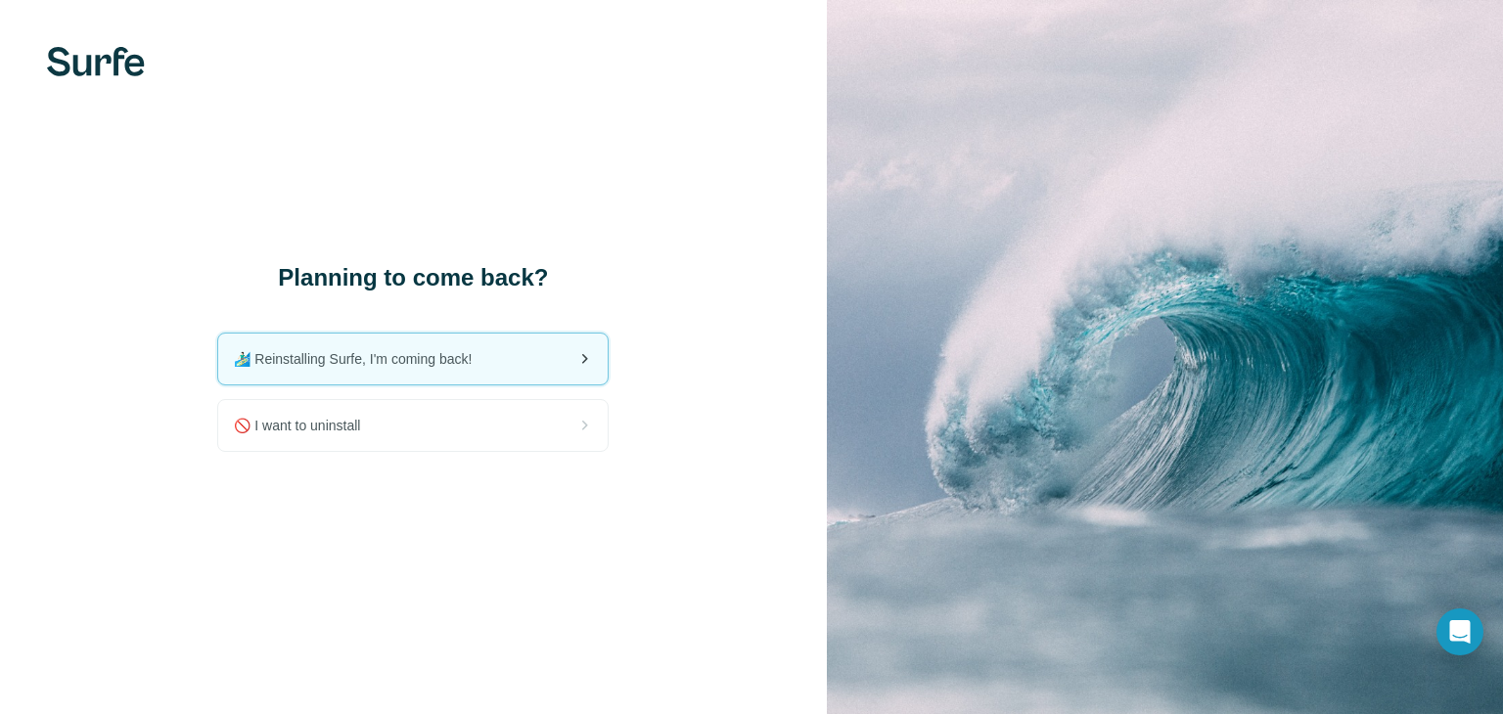
click at [499, 369] on div "🏄🏻‍♂️ Reinstalling Surfe, I'm coming back!" at bounding box center [412, 359] width 389 height 51
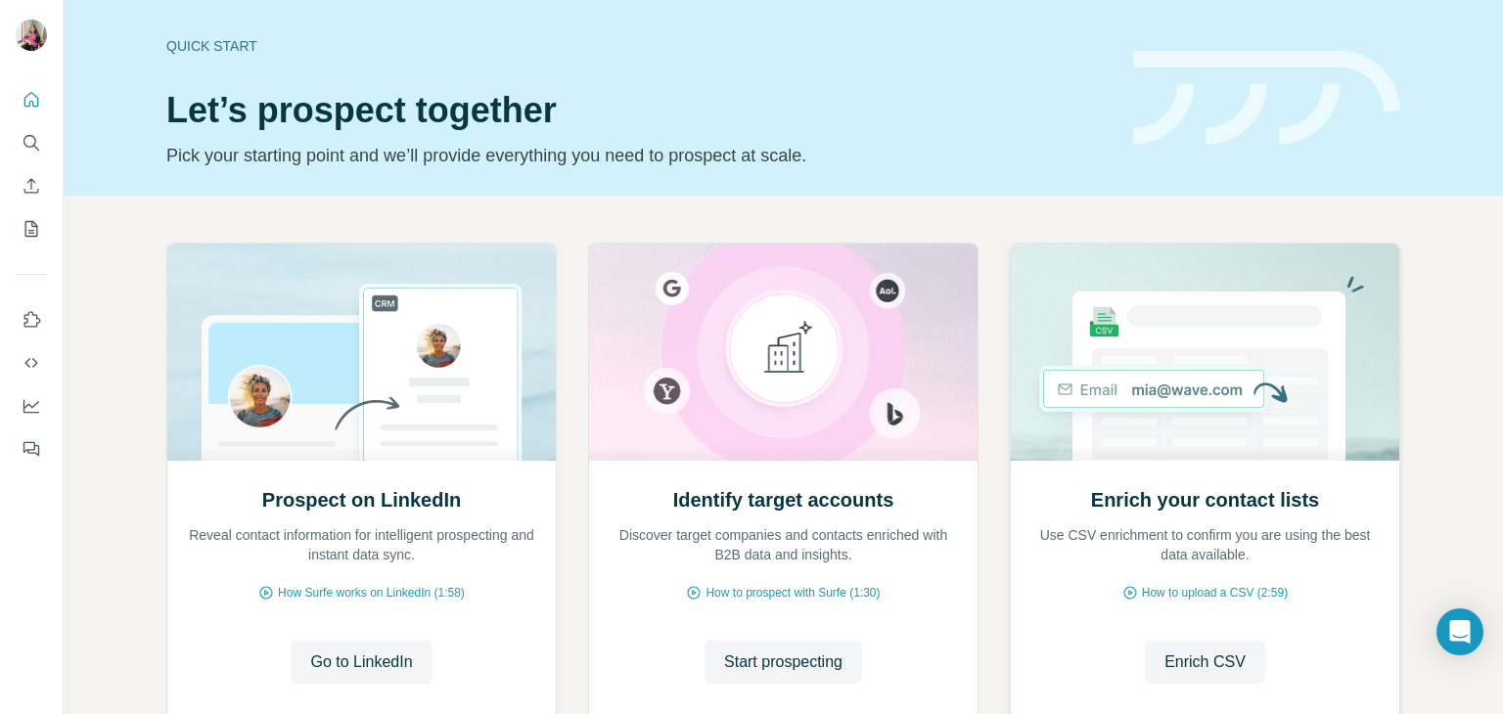
scroll to position [131, 0]
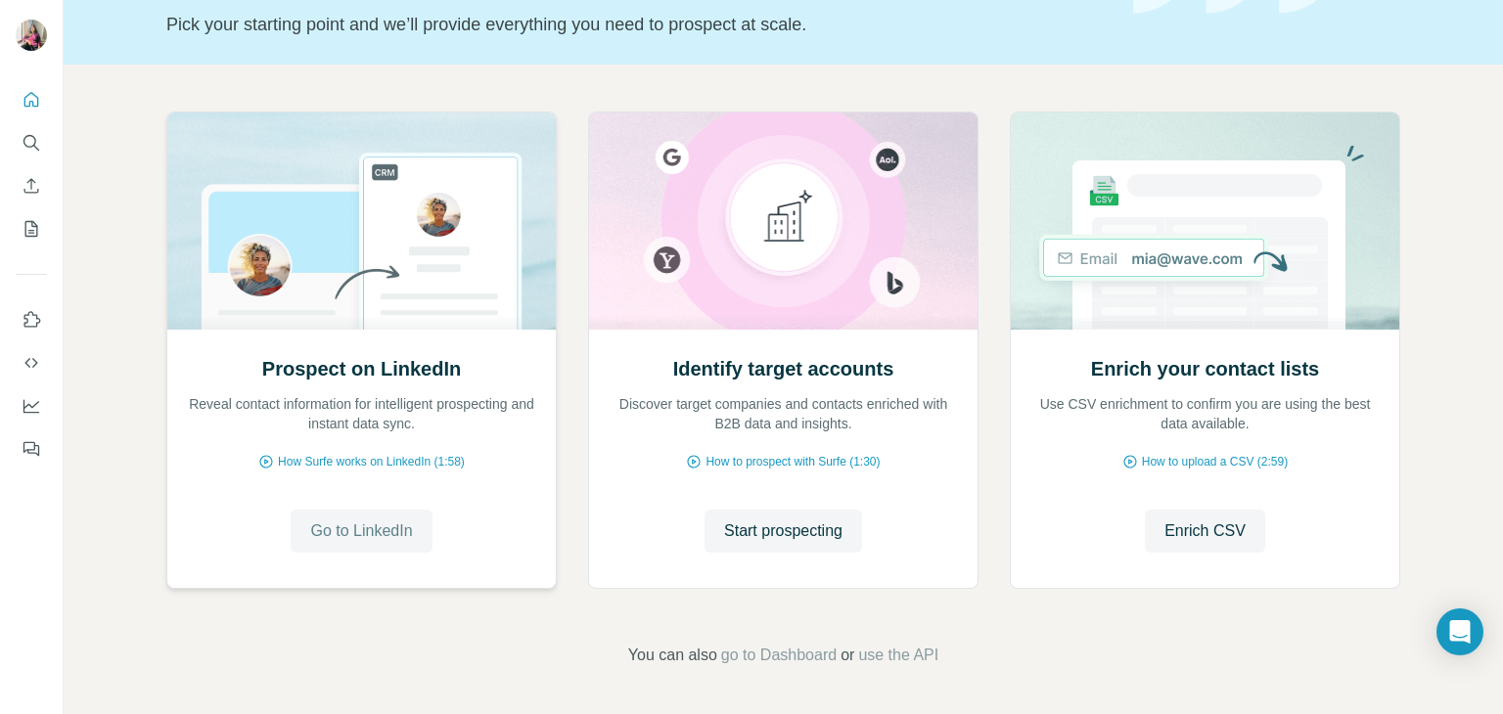
click at [356, 524] on span "Go to LinkedIn" at bounding box center [361, 531] width 102 height 23
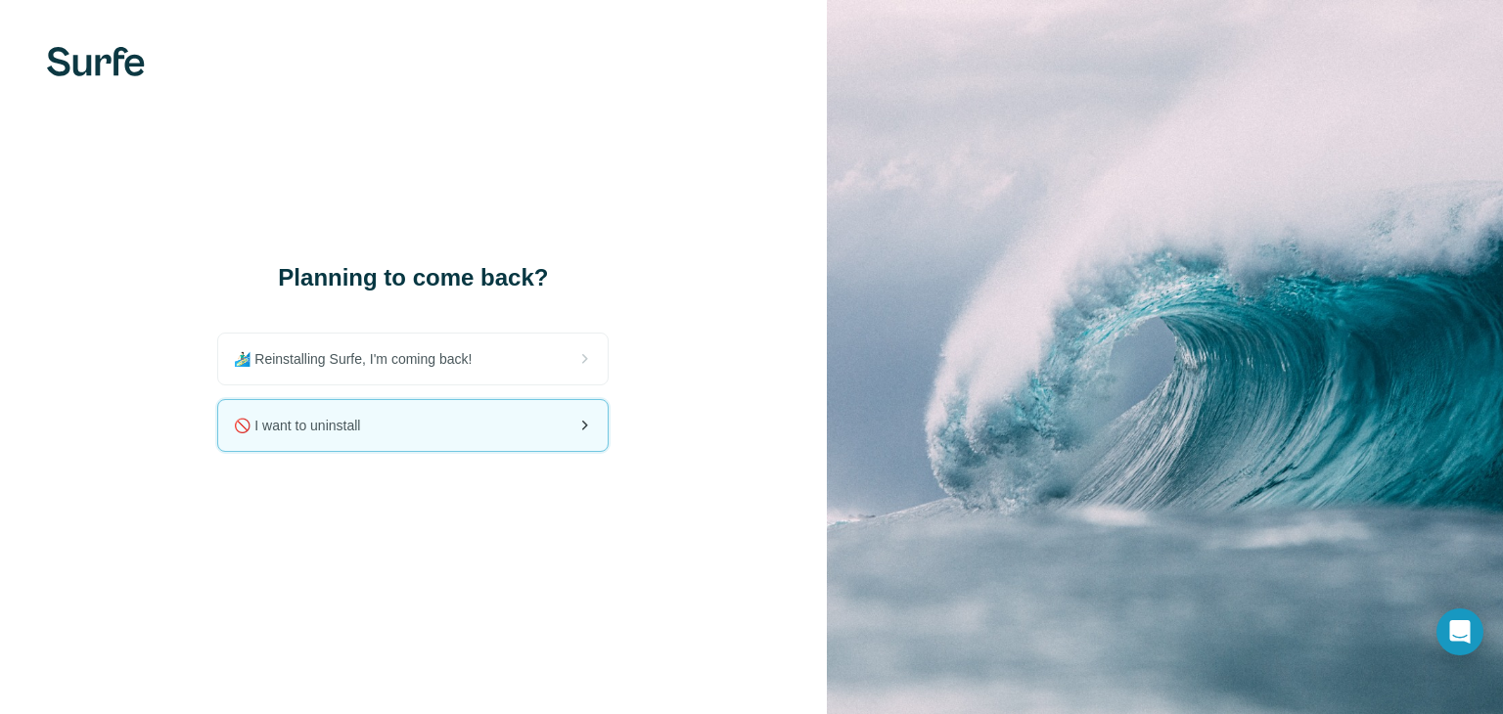
click at [474, 440] on div "🚫 I want to uninstall" at bounding box center [412, 425] width 389 height 51
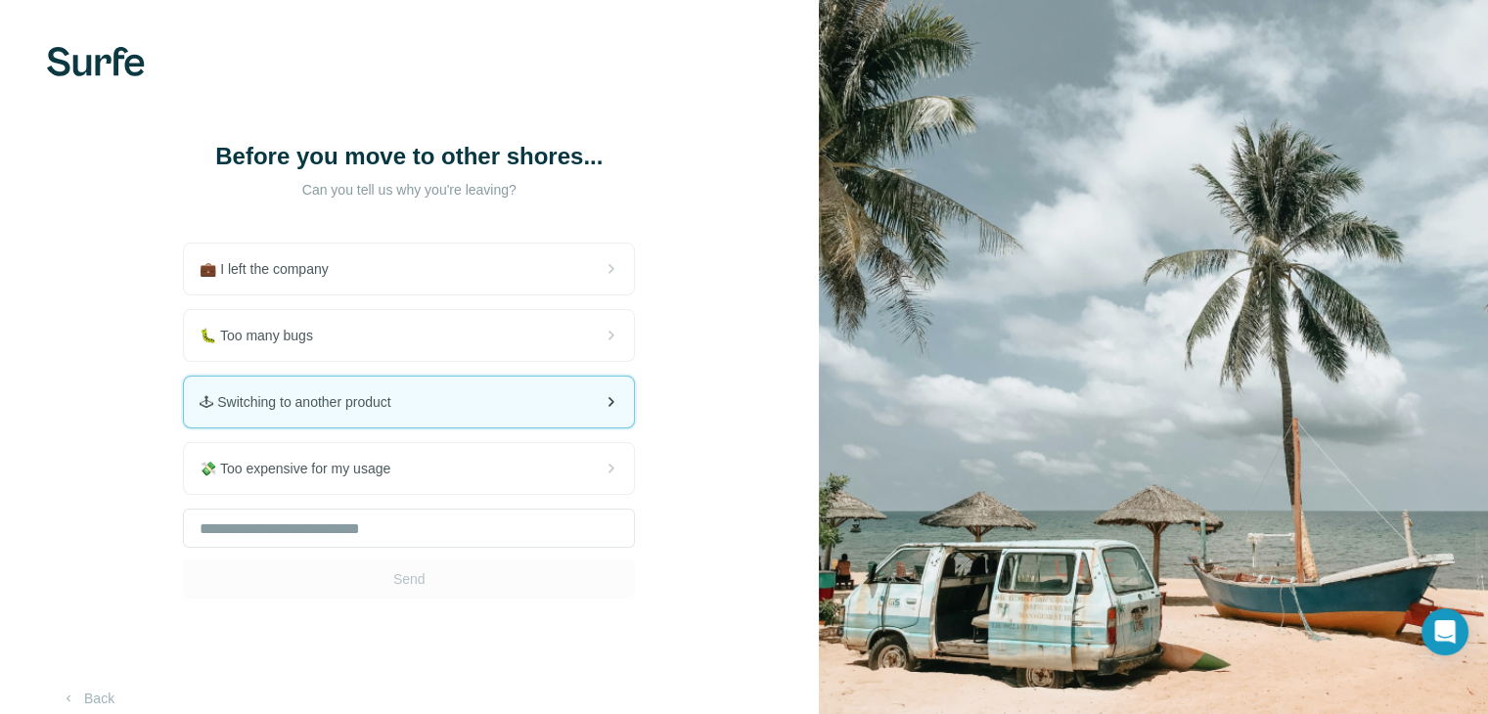
click at [418, 417] on div "🕹 Switching to another product" at bounding box center [409, 402] width 450 height 51
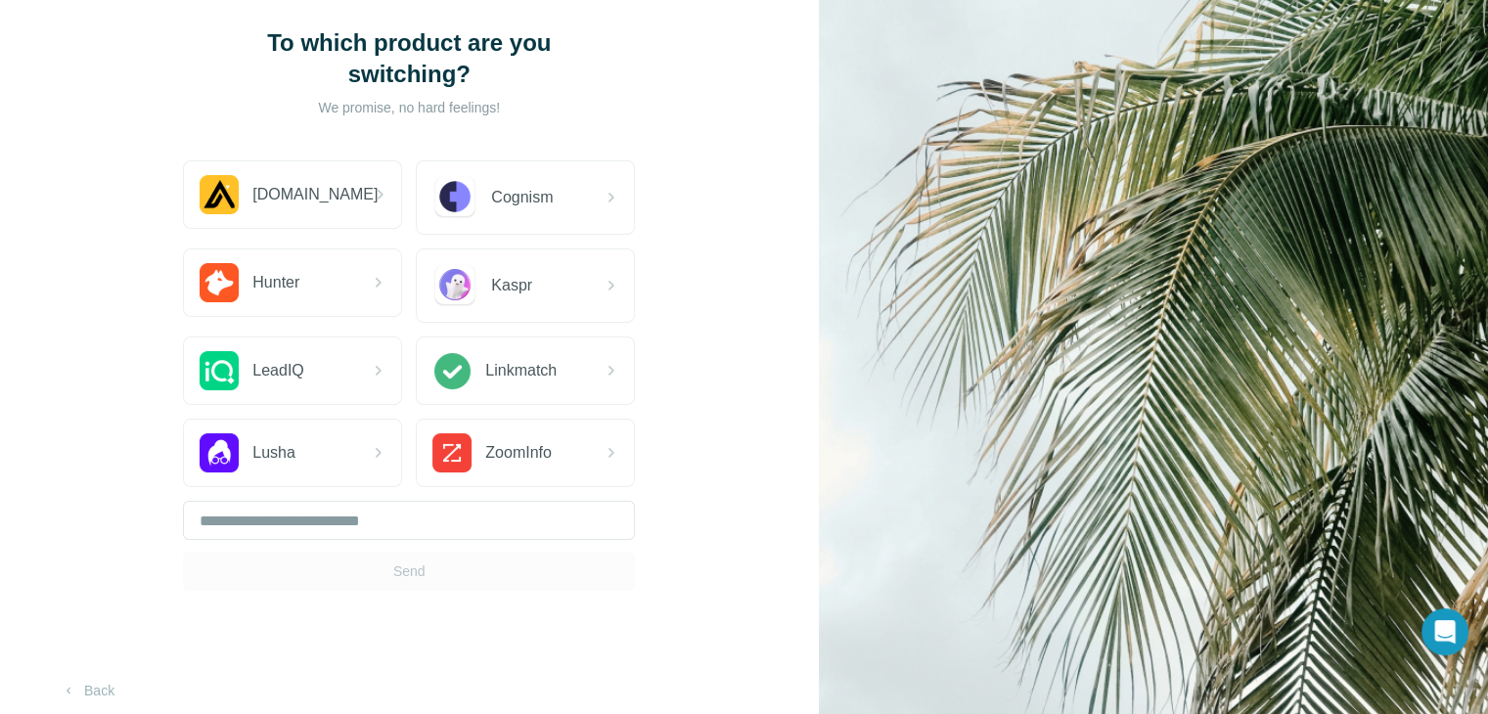
scroll to position [129, 0]
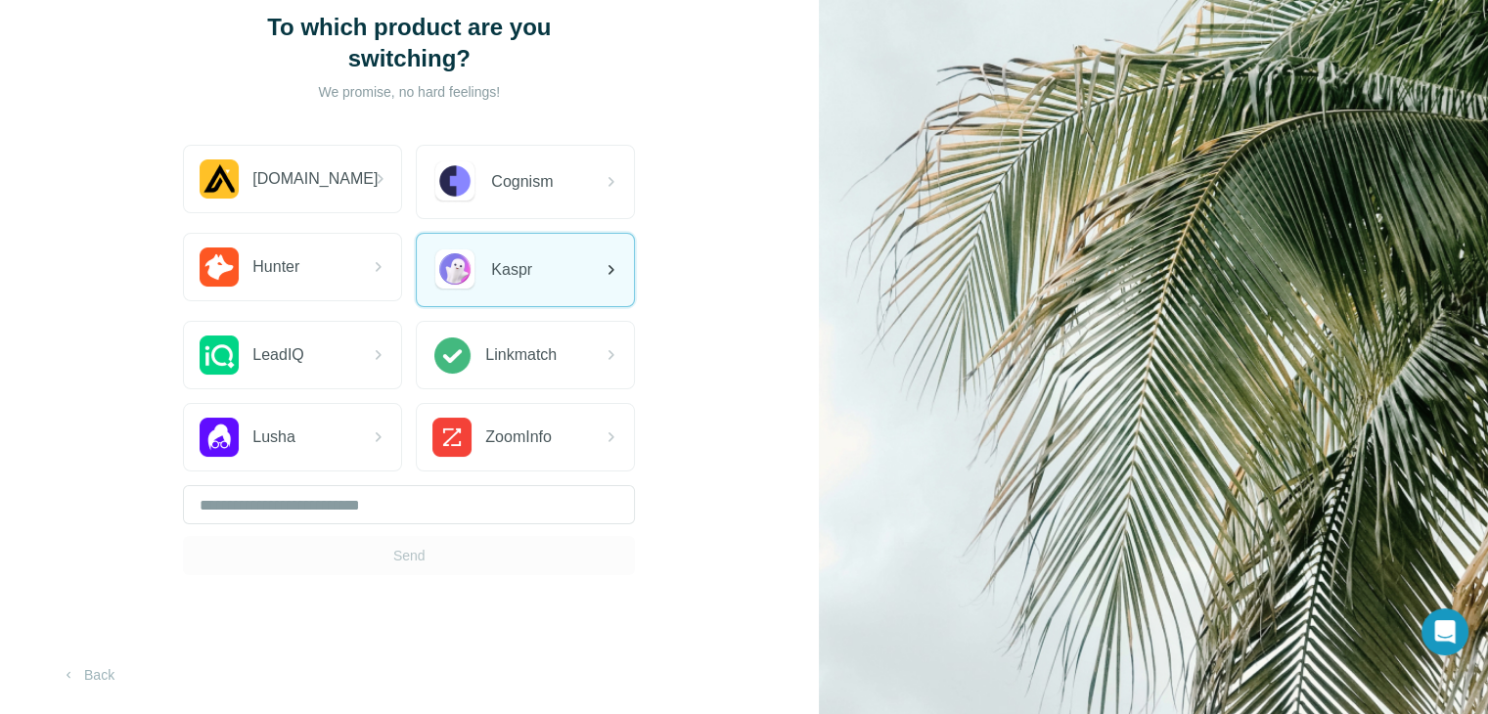
click at [495, 282] on div "Kaspr" at bounding box center [482, 270] width 100 height 45
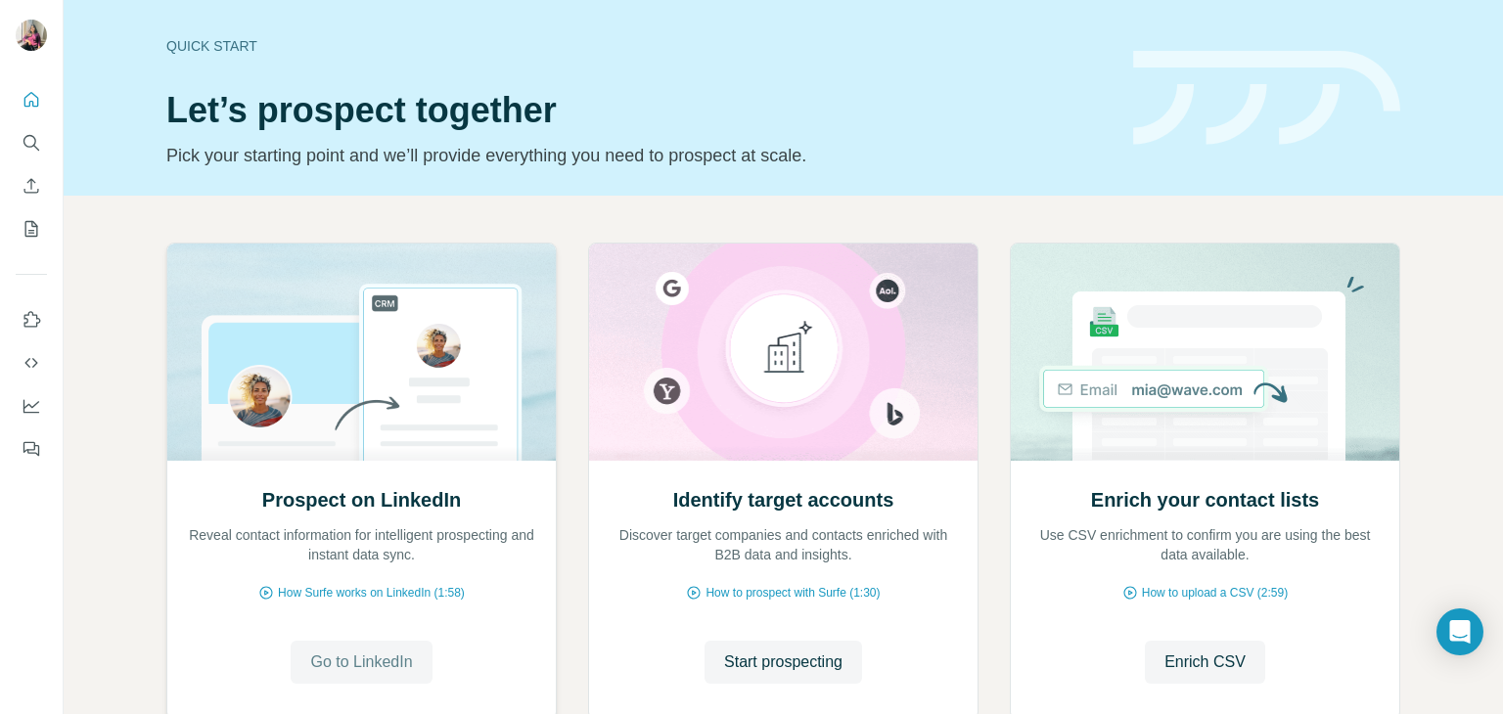
click at [358, 670] on span "Go to LinkedIn" at bounding box center [361, 662] width 102 height 23
